Goal: Entertainment & Leisure: Consume media (video, audio)

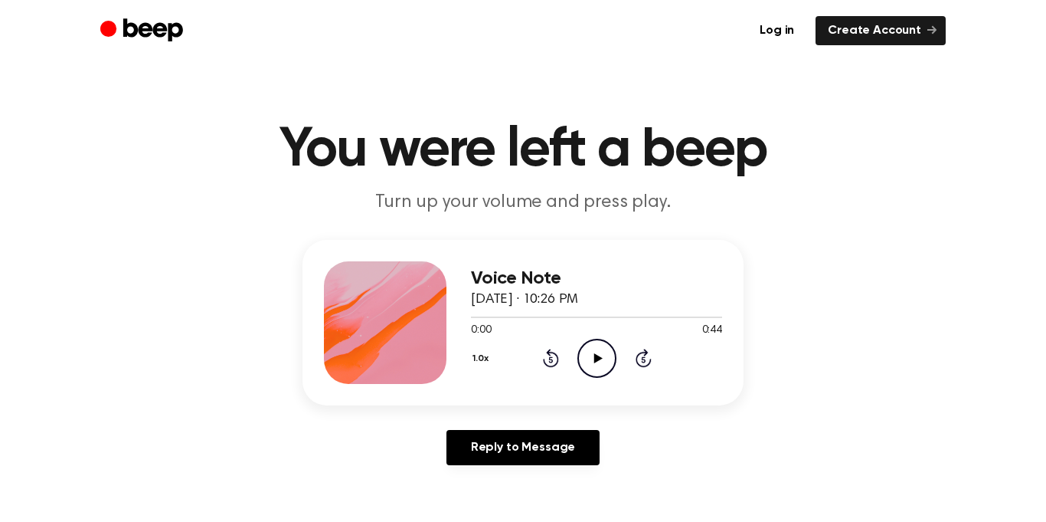
click at [597, 352] on icon "Play Audio" at bounding box center [597, 358] width 39 height 39
click at [615, 345] on icon "Play Audio" at bounding box center [597, 358] width 39 height 39
click at [578, 349] on icon "Pause Audio" at bounding box center [597, 358] width 39 height 39
click at [602, 358] on icon "Play Audio" at bounding box center [597, 358] width 39 height 39
click at [600, 355] on icon "Pause Audio" at bounding box center [597, 358] width 39 height 39
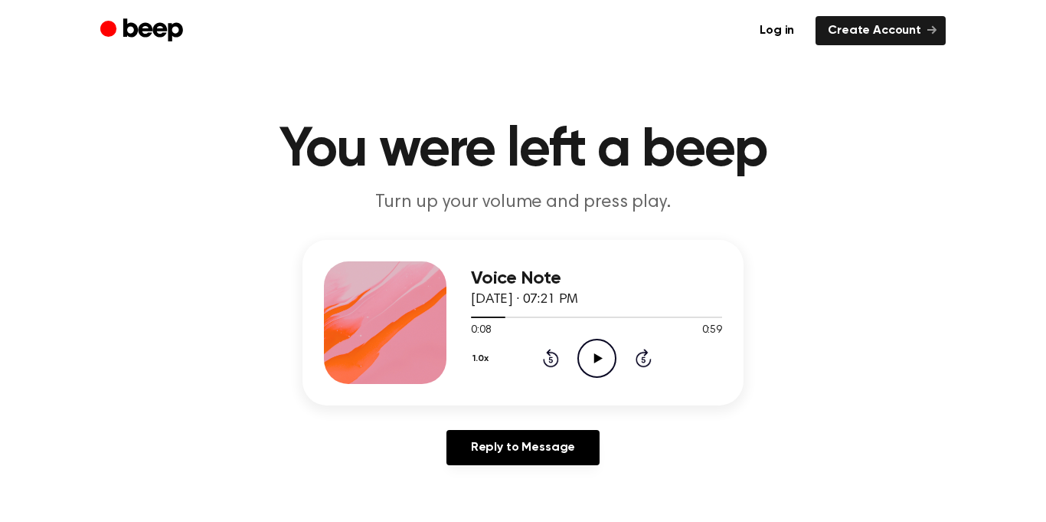
click at [592, 361] on icon "Play Audio" at bounding box center [597, 358] width 39 height 39
